Goal: Information Seeking & Learning: Learn about a topic

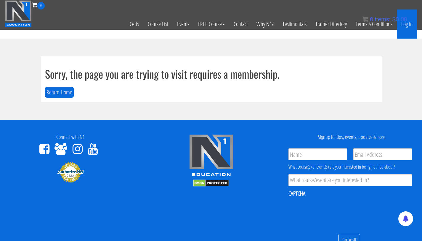
click at [406, 32] on link "Log In" at bounding box center [407, 23] width 20 height 29
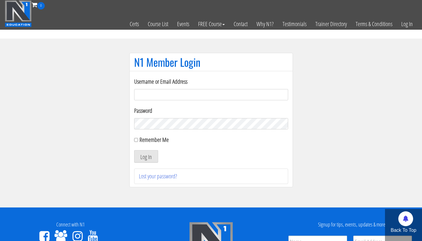
type input "[EMAIL_ADDRESS][DOMAIN_NAME]"
click at [134, 150] on button "Log In" at bounding box center [146, 156] width 24 height 12
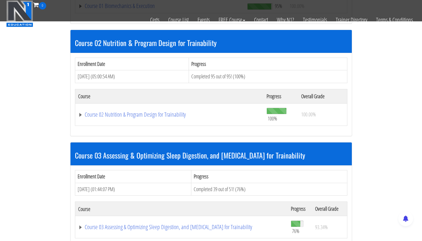
scroll to position [303, 0]
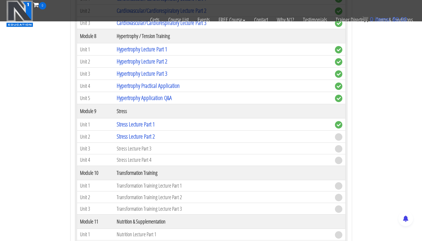
scroll to position [983, 0]
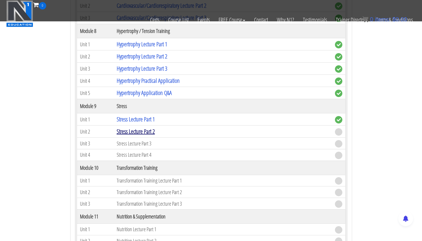
click at [146, 130] on link "Stress Lecture Part 2" at bounding box center [136, 131] width 38 height 8
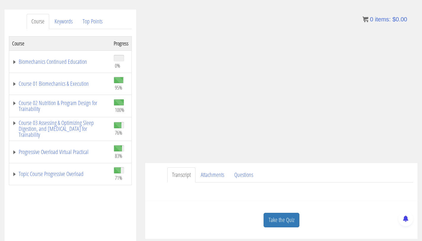
scroll to position [73, 0]
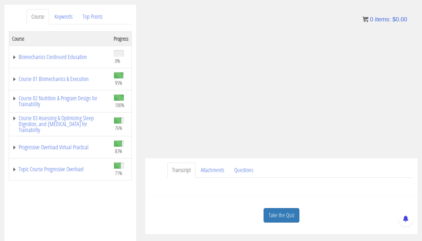
click at [281, 222] on div "Take the Quiz" at bounding box center [282, 215] width 264 height 29
click at [286, 213] on link "Take the Quiz" at bounding box center [282, 215] width 36 height 15
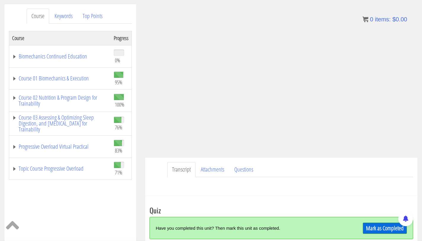
scroll to position [195, 0]
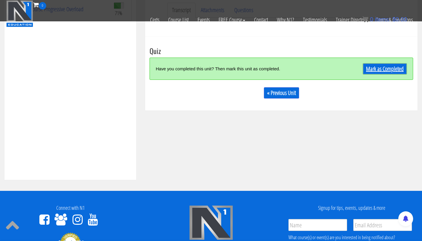
click at [397, 70] on link "Mark as Completed" at bounding box center [385, 68] width 44 height 11
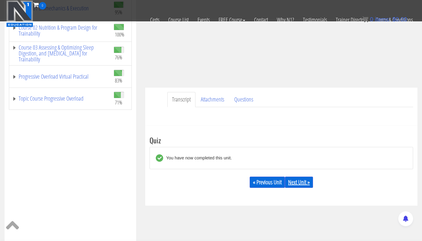
scroll to position [111, 0]
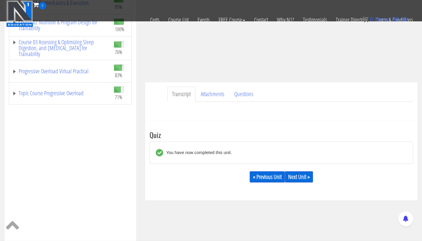
click at [298, 169] on div "« Previous Unit Next Unit »" at bounding box center [282, 176] width 264 height 20
click at [299, 169] on div "« Previous Unit Next Unit »" at bounding box center [282, 176] width 264 height 20
click at [298, 173] on link "Next Unit »" at bounding box center [299, 176] width 28 height 11
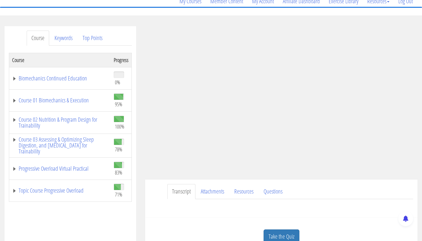
scroll to position [51, 0]
click at [62, 138] on link "Course 03 Assessing & Optimizing Sleep Digestion, and [MEDICAL_DATA] for Traina…" at bounding box center [60, 146] width 96 height 18
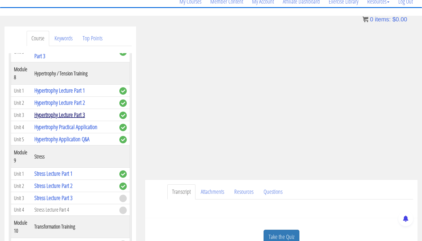
scroll to position [835, 0]
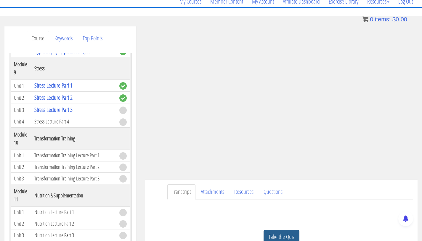
click at [293, 240] on link "Take the Quiz" at bounding box center [282, 236] width 36 height 15
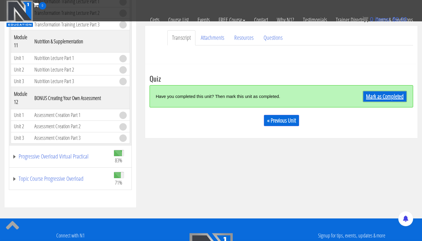
scroll to position [121, 0]
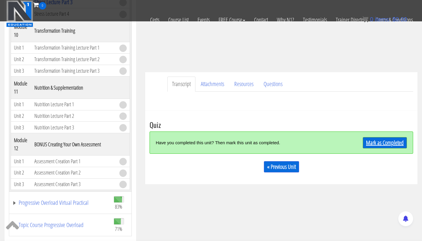
click at [375, 142] on link "Mark as Completed" at bounding box center [385, 142] width 44 height 11
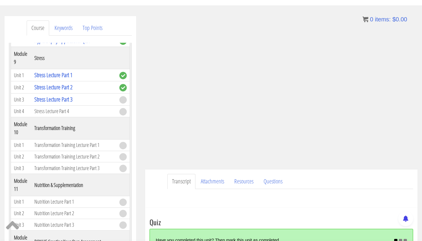
scroll to position [64, 0]
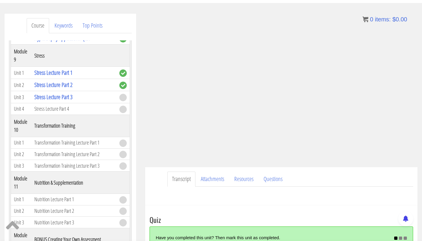
click at [422, 68] on html "Skip to content Toggle navigation 0 Certs Course List Events FREE Course Course…" at bounding box center [211, 237] width 422 height 603
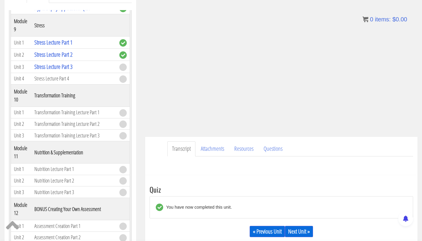
scroll to position [174, 0]
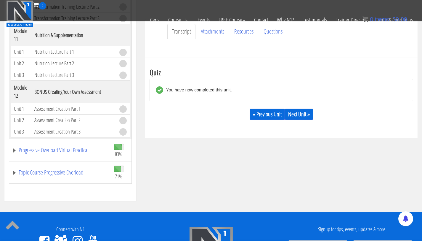
click at [303, 108] on div "« Previous Unit Next Unit »" at bounding box center [282, 114] width 264 height 20
click at [296, 119] on link "Next Unit »" at bounding box center [299, 113] width 28 height 11
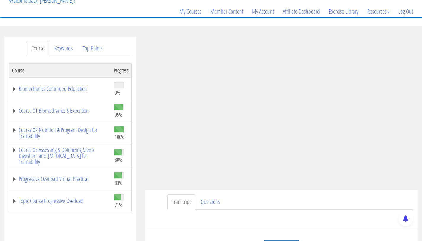
scroll to position [44, 0]
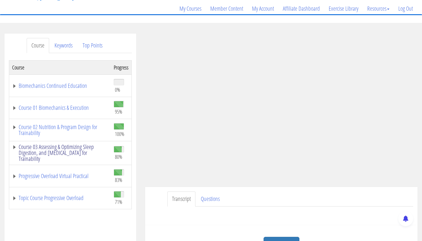
click at [82, 150] on link "Course 03 Assessing & Optimizing Sleep Digestion, and [MEDICAL_DATA] for Traina…" at bounding box center [60, 153] width 96 height 18
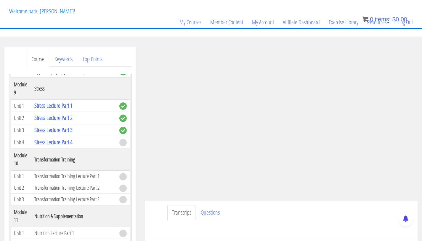
scroll to position [145, 0]
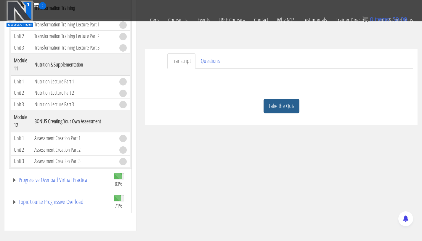
click at [287, 110] on link "Take the Quiz" at bounding box center [282, 106] width 36 height 15
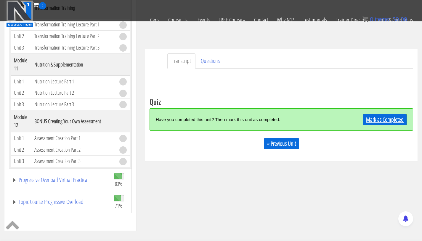
click at [391, 118] on link "Mark as Completed" at bounding box center [385, 119] width 44 height 11
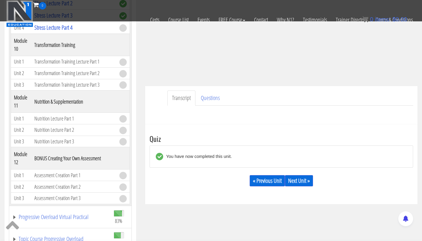
scroll to position [132, 0]
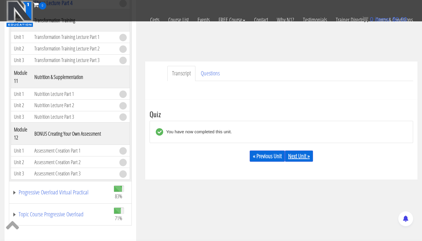
click at [299, 153] on link "Next Unit »" at bounding box center [299, 155] width 28 height 11
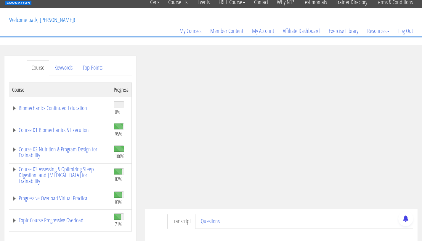
scroll to position [52, 0]
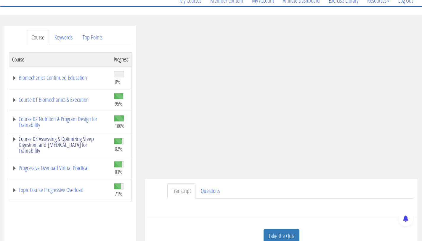
click at [61, 142] on link "Course 03 Assessing & Optimizing Sleep Digestion, and [MEDICAL_DATA] for Traina…" at bounding box center [60, 145] width 96 height 18
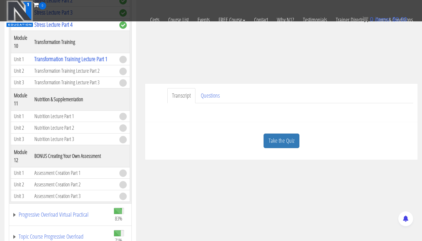
scroll to position [774, 0]
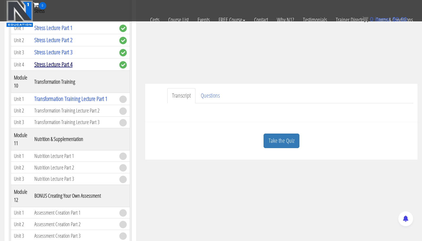
click at [63, 68] on link "Stress Lecture Part 4" at bounding box center [53, 64] width 38 height 8
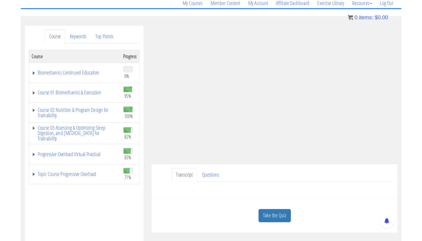
scroll to position [52, 0]
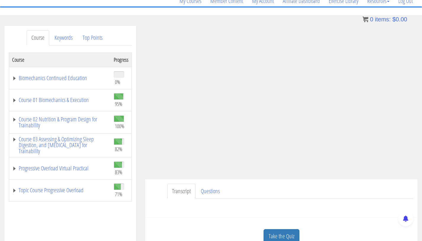
click at [50, 132] on td "Course 02 Nutrition & Program Design for Trainability" at bounding box center [60, 122] width 102 height 22
click at [44, 148] on link "Course 03 Assessing & Optimizing Sleep Digestion, and [MEDICAL_DATA] for Traina…" at bounding box center [60, 145] width 96 height 18
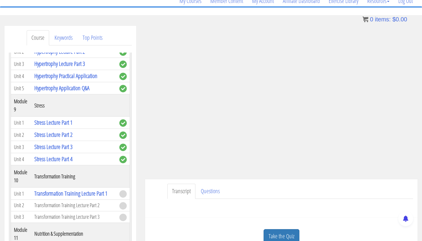
scroll to position [836, 0]
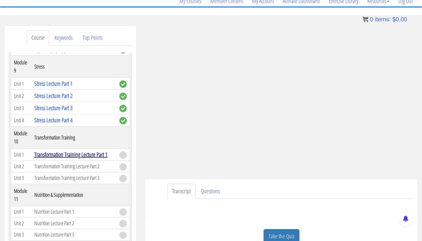
click at [50, 153] on link "Transformation Training Lecture Part 1" at bounding box center [70, 154] width 73 height 8
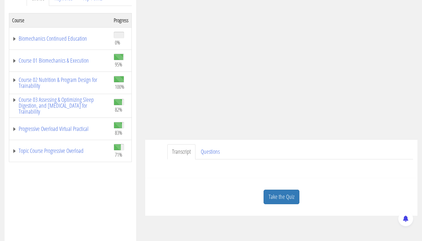
scroll to position [93, 0]
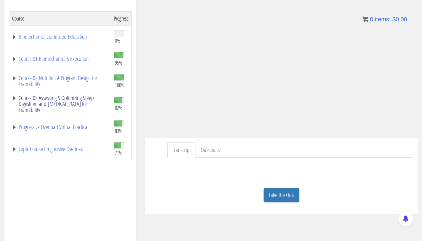
click at [64, 97] on link "Course 03 Assessing & Optimizing Sleep Digestion, and [MEDICAL_DATA] for Traina…" at bounding box center [60, 104] width 96 height 18
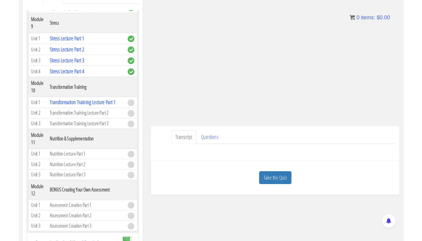
scroll to position [836, 0]
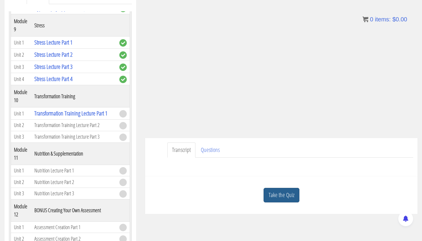
click at [281, 199] on link "Take the Quiz" at bounding box center [282, 195] width 36 height 15
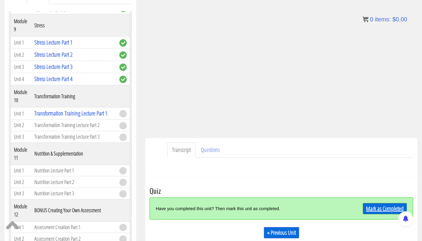
click at [384, 210] on link "Mark as Completed" at bounding box center [385, 208] width 44 height 11
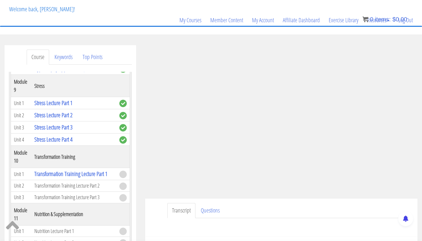
scroll to position [0, 0]
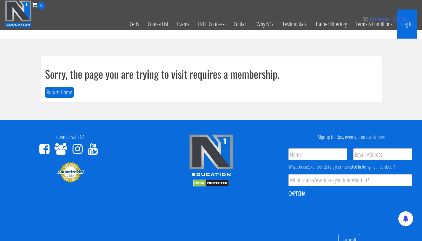
click at [407, 30] on link "Log In" at bounding box center [407, 23] width 20 height 29
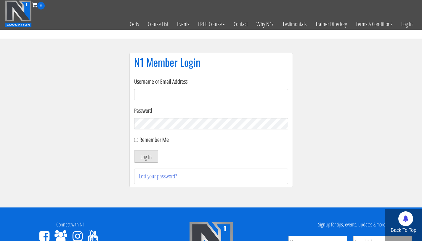
type input "[EMAIL_ADDRESS][DOMAIN_NAME]"
click at [134, 150] on button "Log In" at bounding box center [146, 156] width 24 height 12
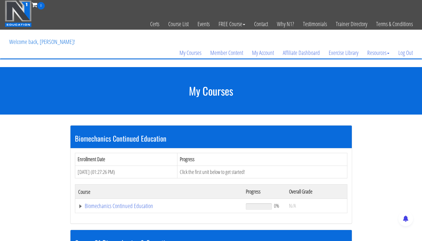
scroll to position [235, 0]
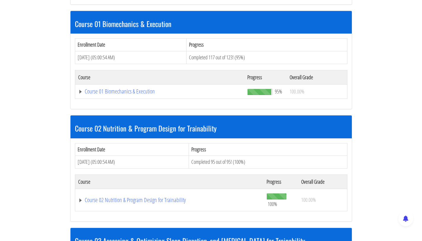
drag, startPoint x: 426, startPoint y: 153, endPoint x: 410, endPoint y: 164, distance: 19.3
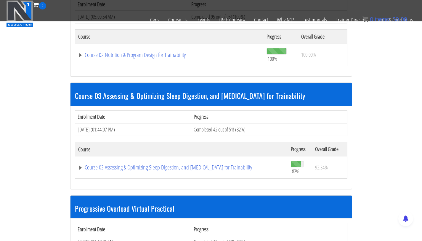
scroll to position [397, 0]
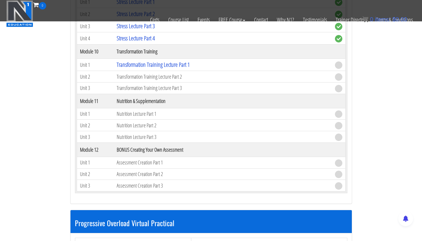
scroll to position [1101, 0]
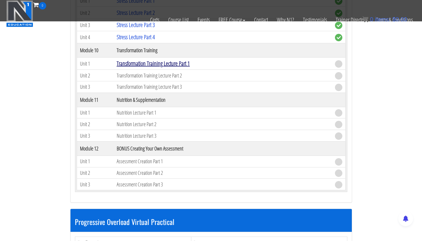
click at [147, 60] on link "Transformation Training Lecture Part 1" at bounding box center [153, 63] width 73 height 8
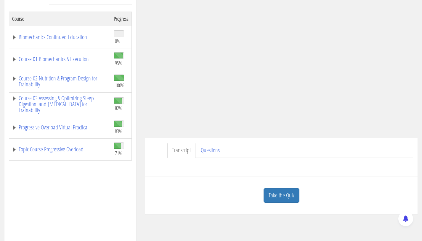
scroll to position [96, 0]
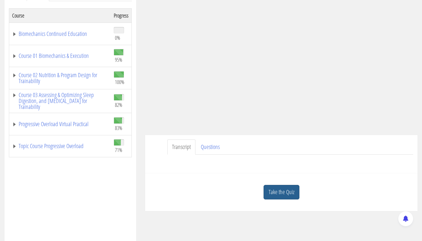
click at [273, 194] on link "Take the Quiz" at bounding box center [282, 192] width 36 height 15
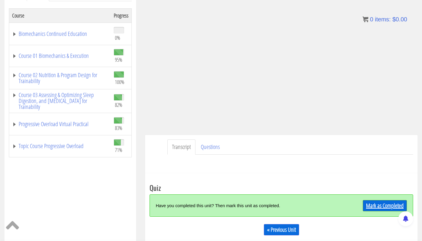
click at [375, 206] on link "Mark as Completed" at bounding box center [385, 205] width 44 height 11
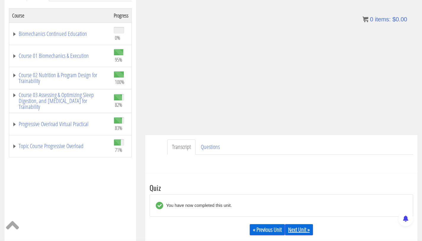
click at [302, 234] on link "Next Unit »" at bounding box center [299, 229] width 28 height 11
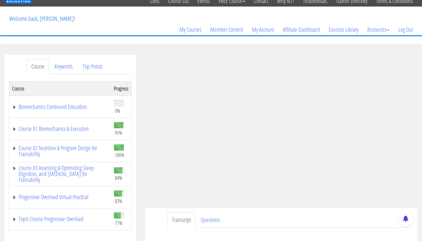
scroll to position [46, 0]
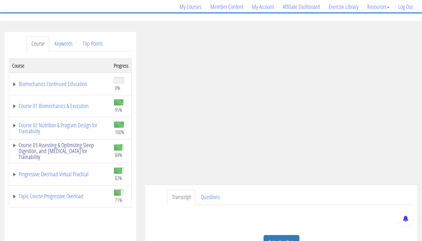
click at [73, 151] on link "Course 03 Assessing & Optimizing Sleep Digestion, and [MEDICAL_DATA] for Traina…" at bounding box center [60, 151] width 96 height 18
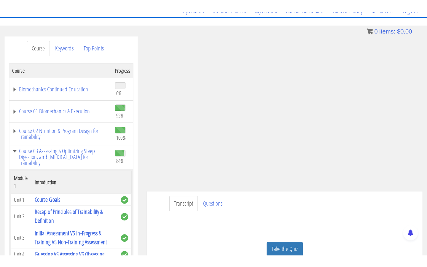
scroll to position [67, 0]
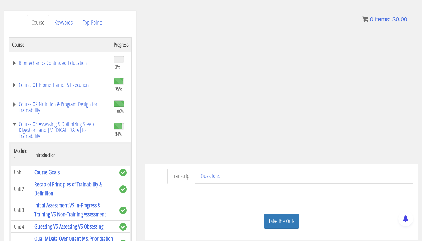
click at [145, 197] on div "[PERSON_NAME] [EMAIL_ADDRESS][DOMAIN_NAME] [DATE] [TECHNICAL_ID] Transcript Que…" at bounding box center [281, 125] width 281 height 229
